Goal: Task Accomplishment & Management: Use online tool/utility

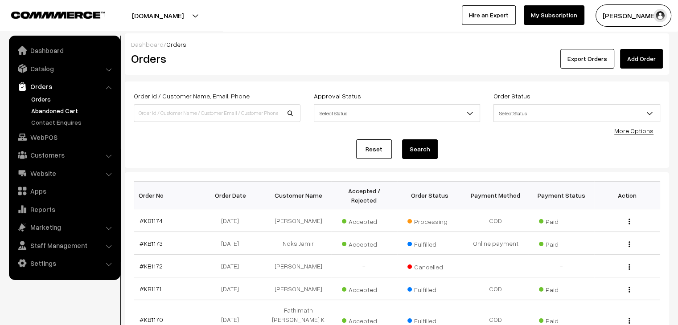
click at [84, 109] on link "Abandoned Cart" at bounding box center [73, 110] width 88 height 9
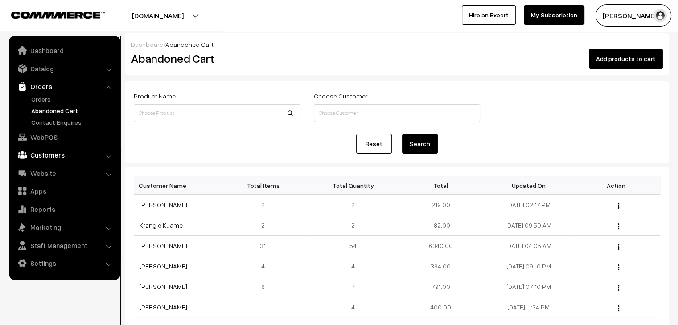
click at [60, 152] on link "Customers" at bounding box center [64, 155] width 106 height 16
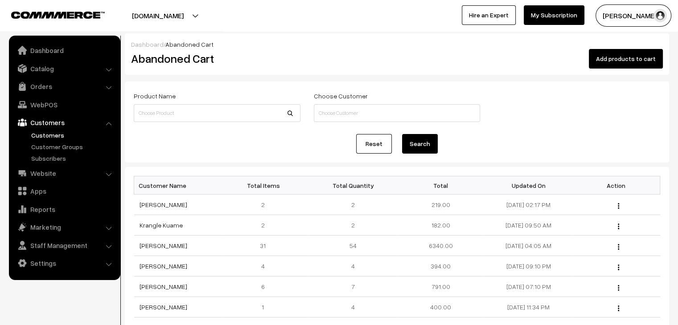
click at [53, 136] on link "Customers" at bounding box center [73, 135] width 88 height 9
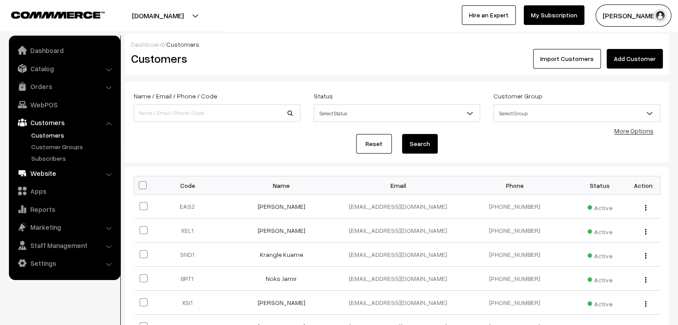
click at [83, 169] on link "Website" at bounding box center [64, 173] width 106 height 16
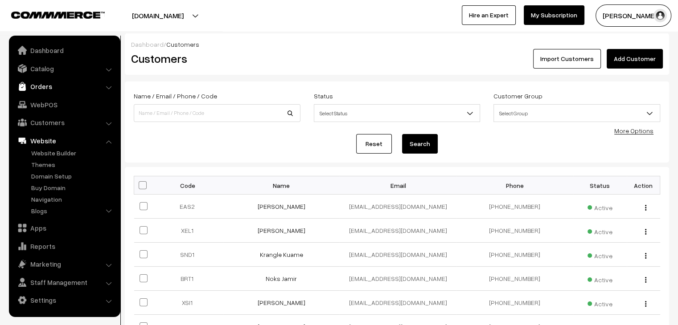
click at [35, 92] on link "Orders" at bounding box center [64, 86] width 106 height 16
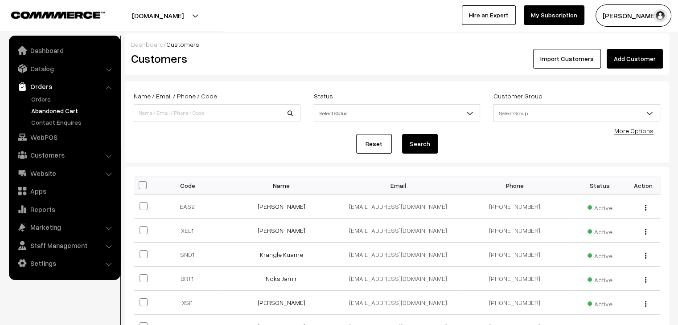
click at [43, 106] on link "Abandoned Cart" at bounding box center [73, 110] width 88 height 9
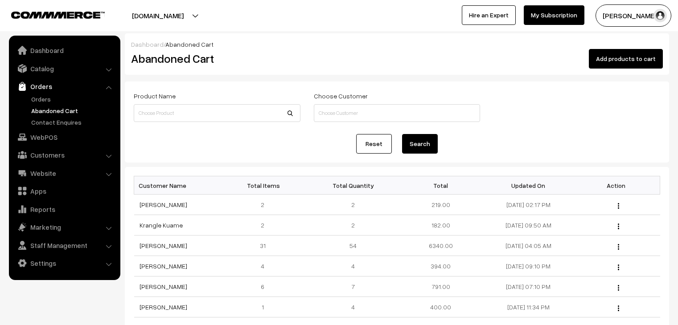
click at [49, 104] on ul "Orders" at bounding box center [64, 110] width 107 height 33
click at [45, 101] on link "Orders" at bounding box center [73, 98] width 88 height 9
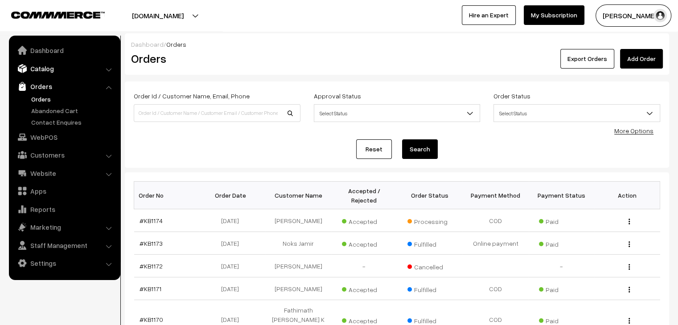
click at [95, 73] on link "Catalog" at bounding box center [64, 69] width 106 height 16
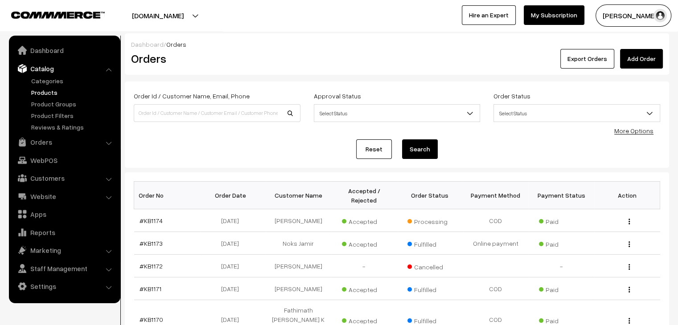
click at [57, 92] on link "Products" at bounding box center [73, 92] width 88 height 9
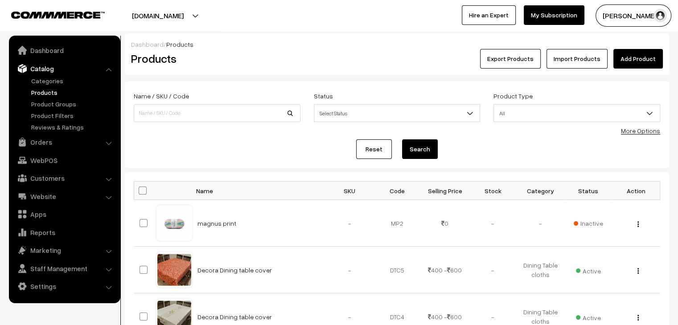
click at [626, 57] on link "Add Product" at bounding box center [637, 59] width 49 height 20
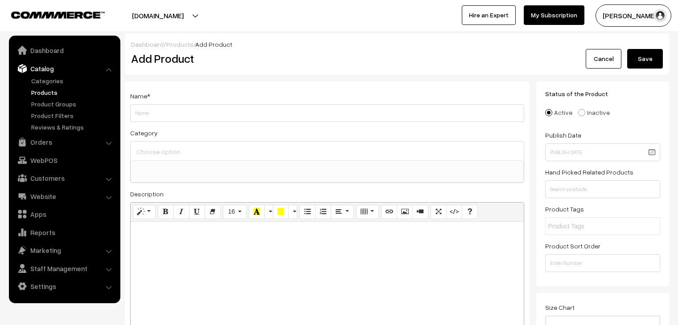
select select
click at [175, 45] on link "Products" at bounding box center [179, 45] width 27 height 8
